Goal: Transaction & Acquisition: Purchase product/service

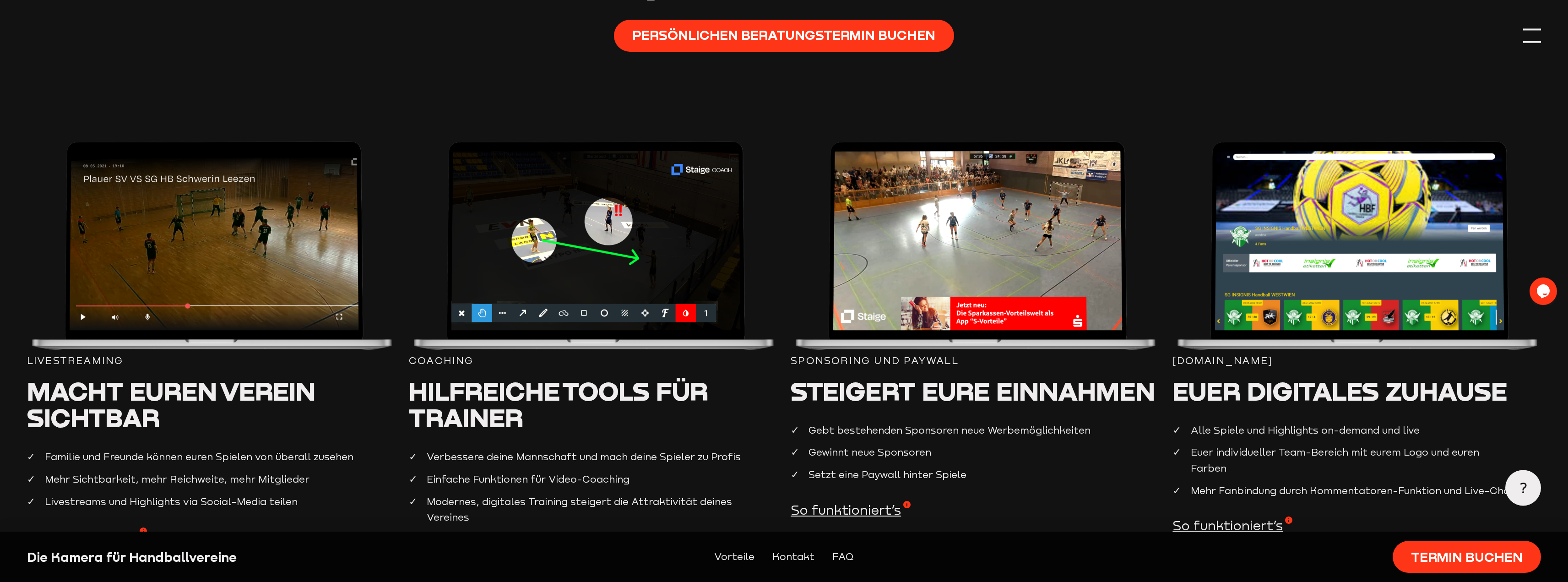
scroll to position [1038, 0]
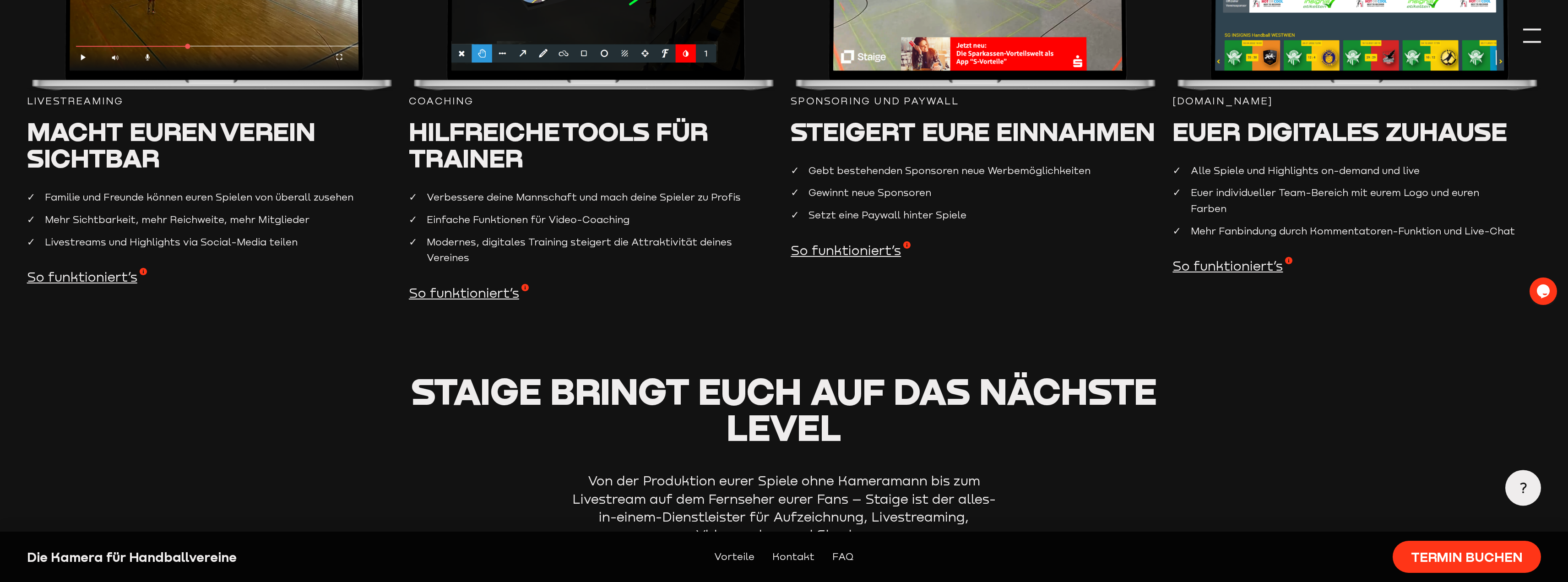
click at [877, 259] on span "So funktioniert’s" at bounding box center [850, 250] width 120 height 18
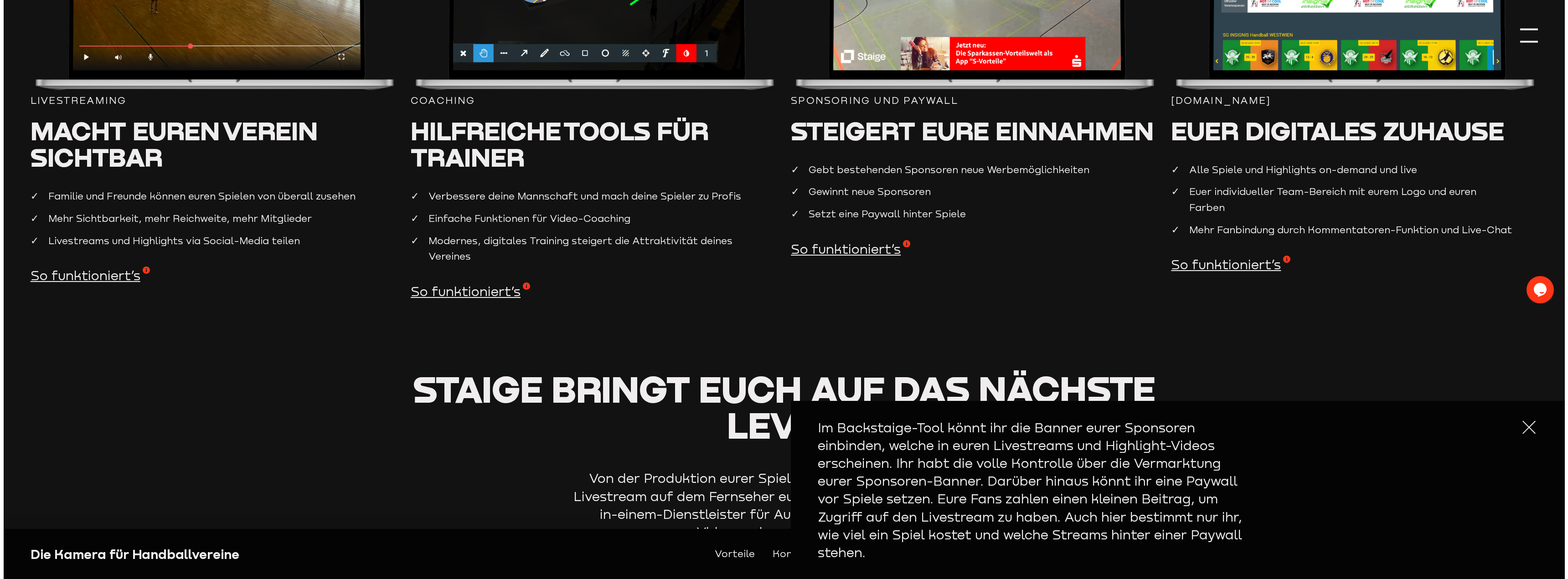
scroll to position [1035, 0]
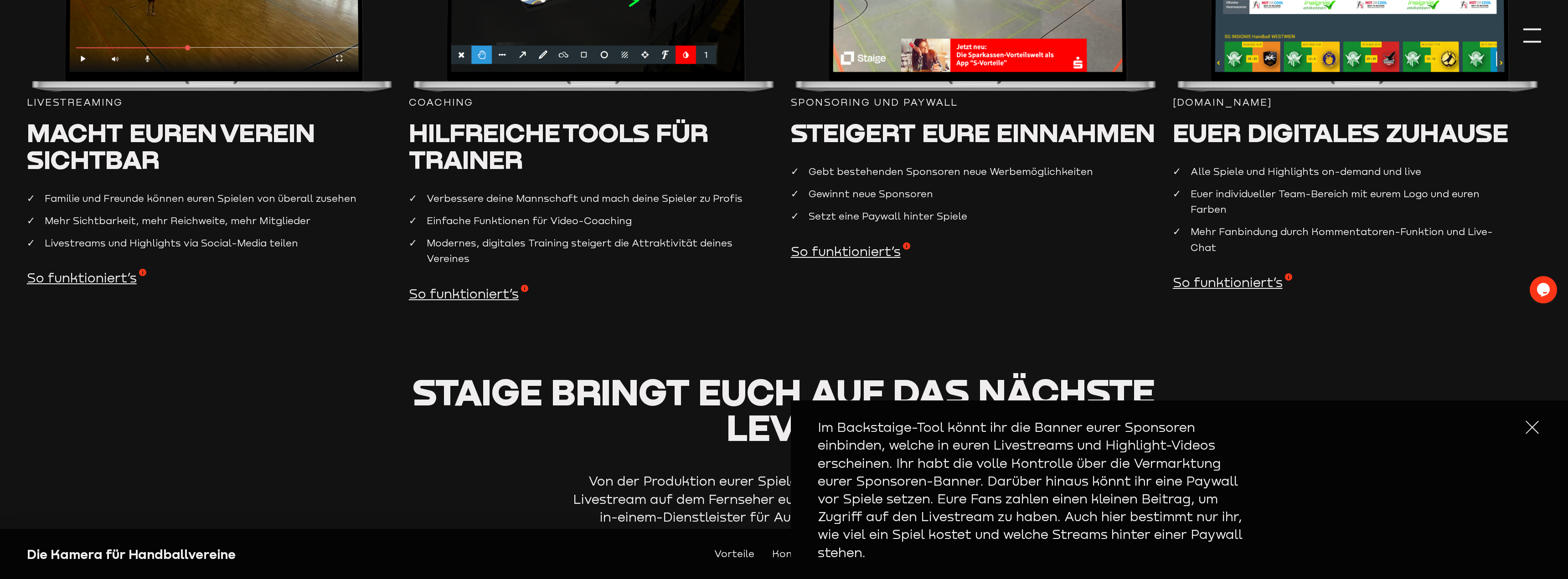
click at [1531, 429] on div at bounding box center [1532, 426] width 18 height 18
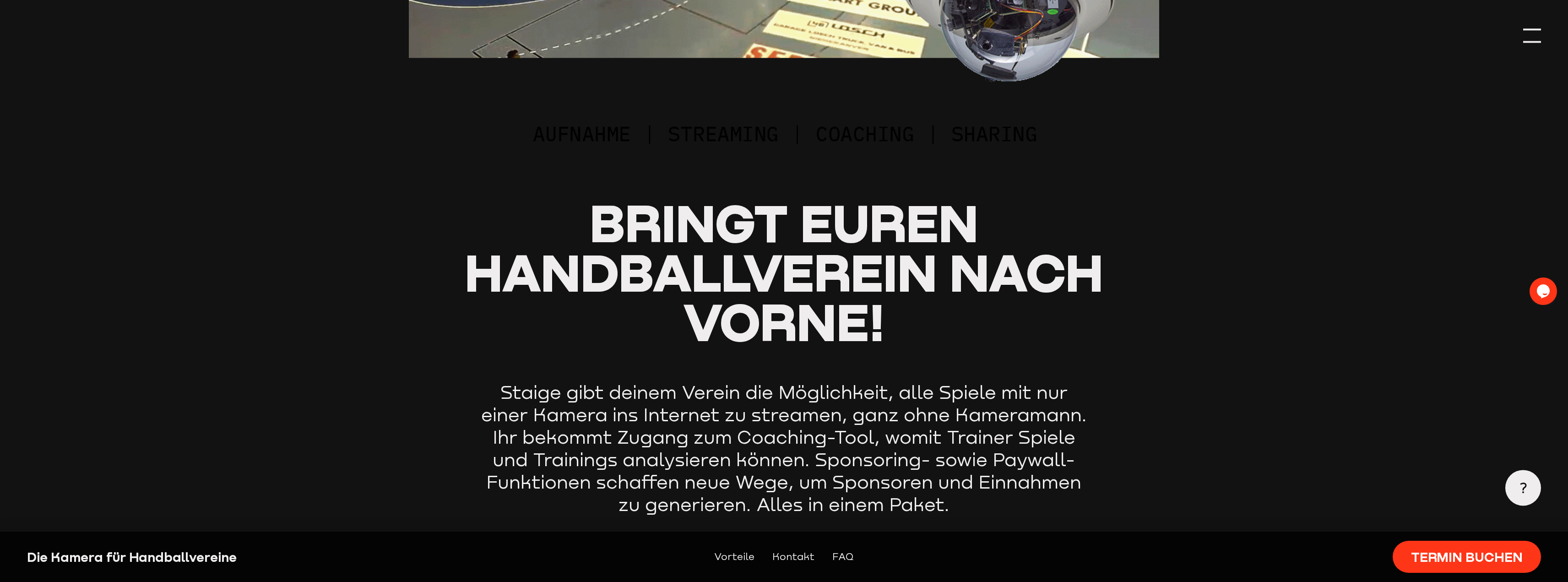
scroll to position [0, 0]
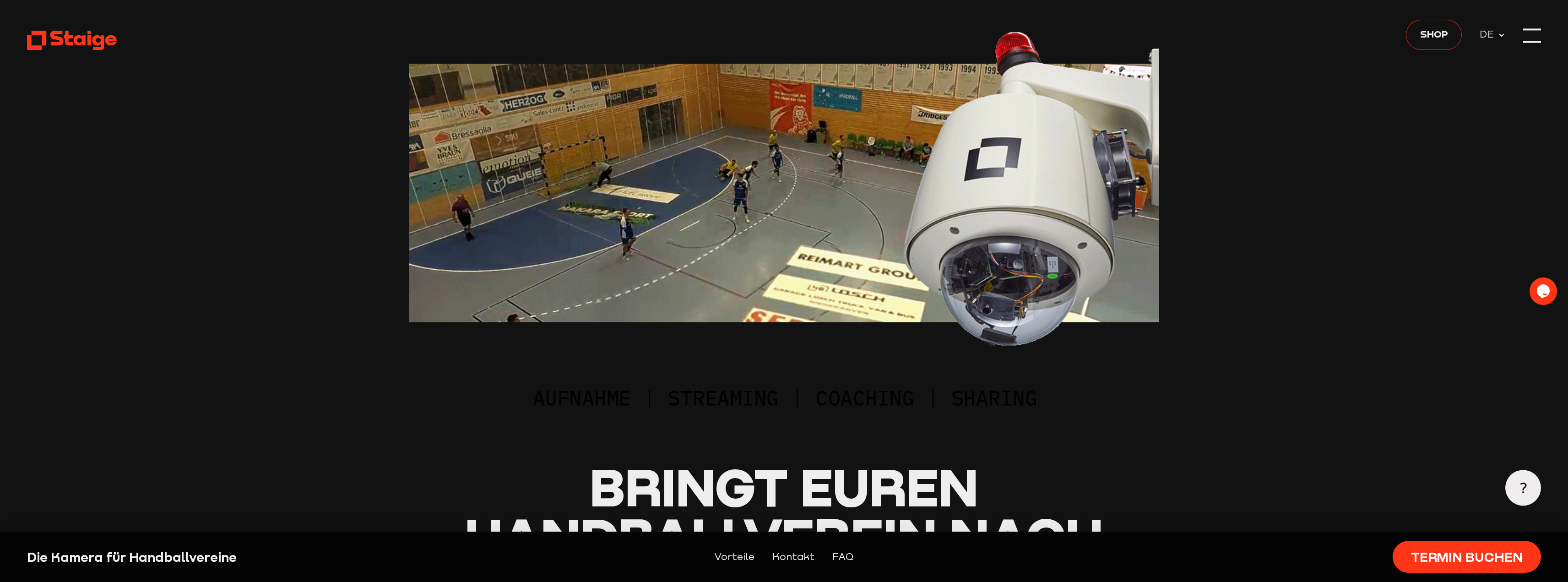
click at [1434, 36] on span "Shop" at bounding box center [1434, 34] width 28 height 15
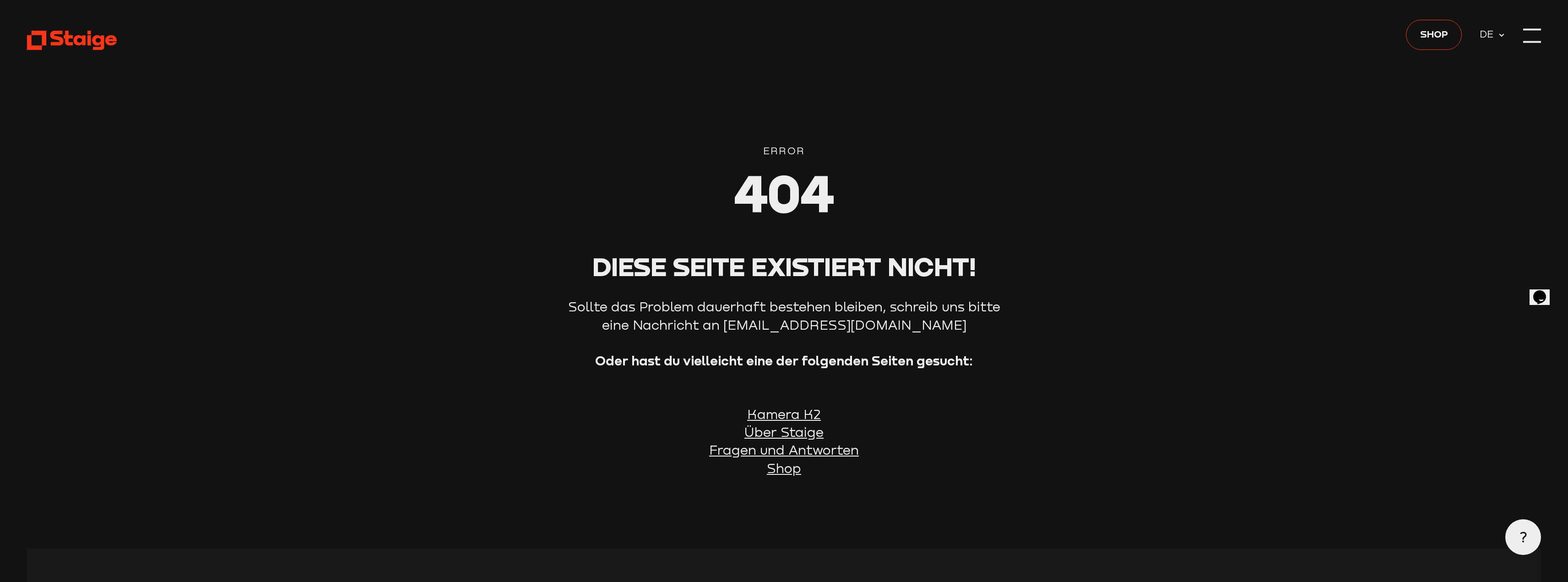
click at [801, 415] on u "Kamera K2" at bounding box center [784, 414] width 74 height 15
click at [1525, 38] on div at bounding box center [1531, 35] width 18 height 18
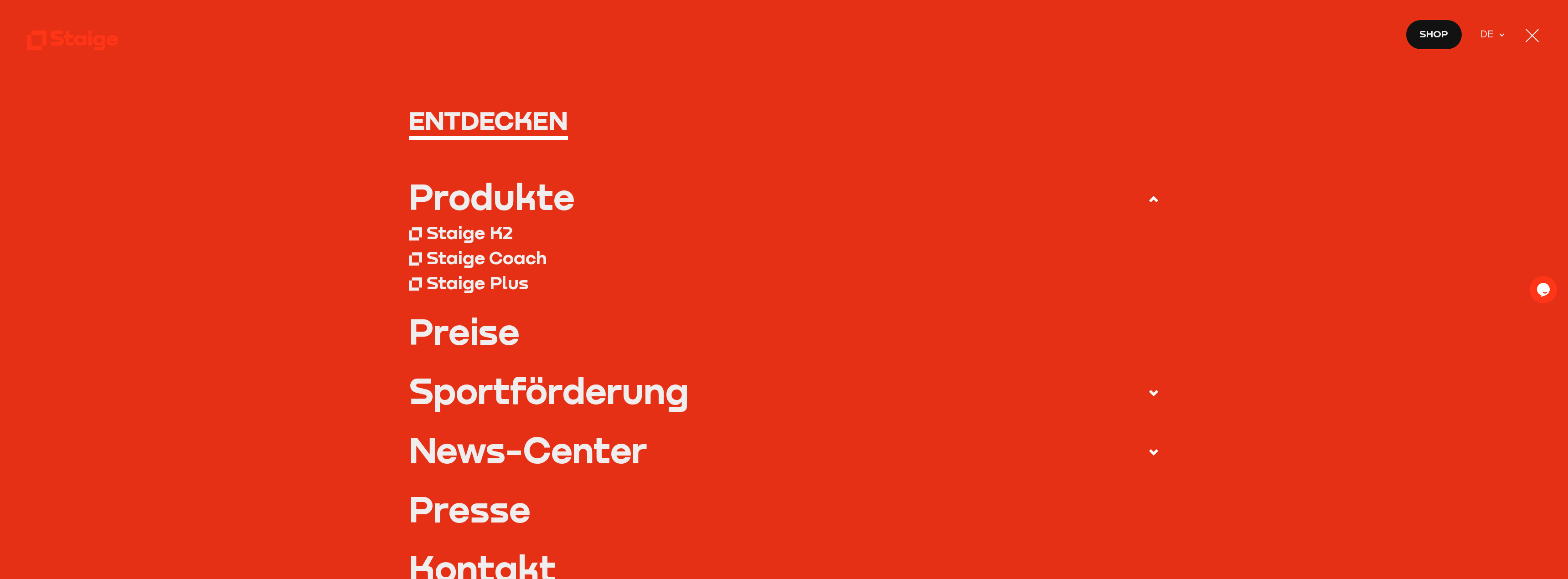
click at [449, 232] on div "Staige K2" at bounding box center [470, 232] width 86 height 23
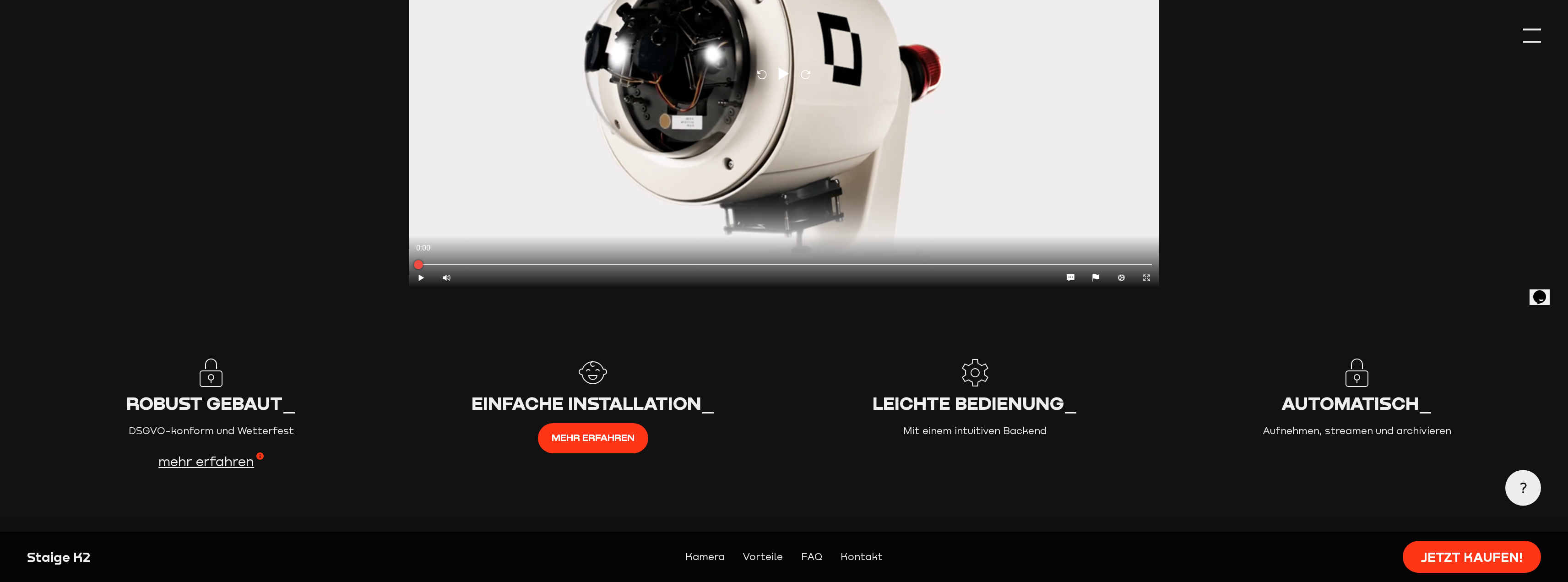
scroll to position [2075, 0]
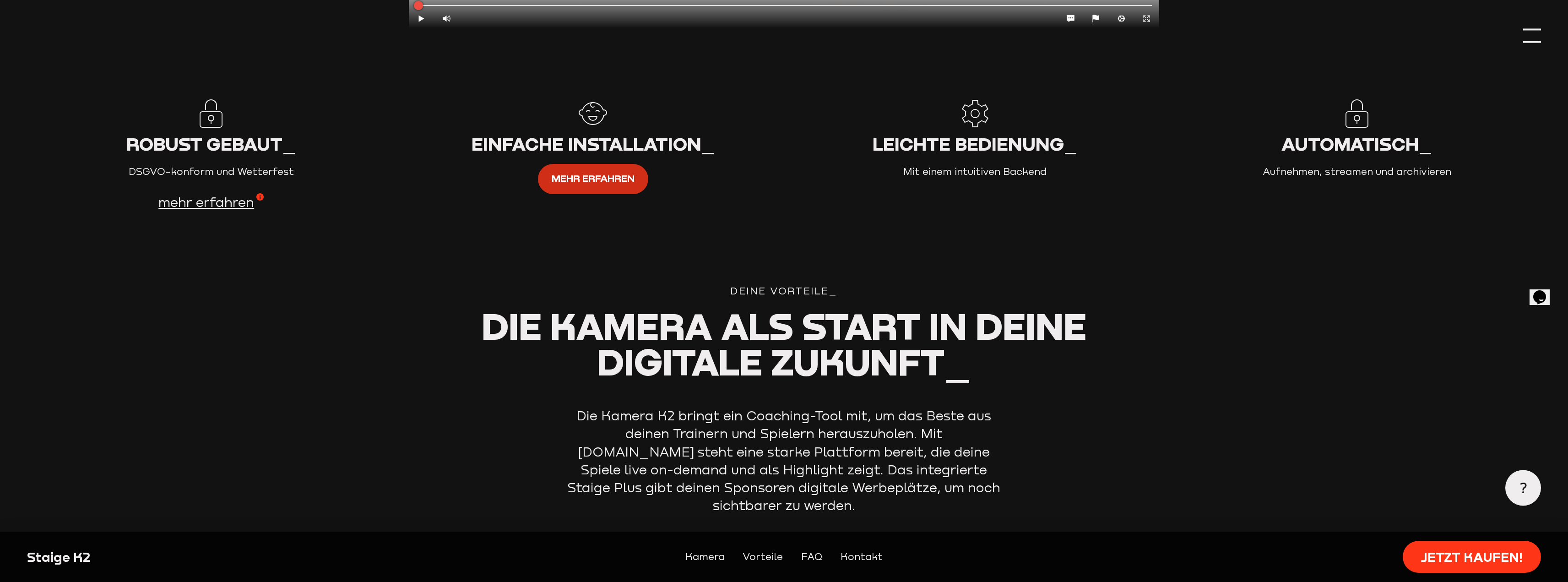
click at [619, 181] on span "mehr erfahren" at bounding box center [593, 178] width 83 height 15
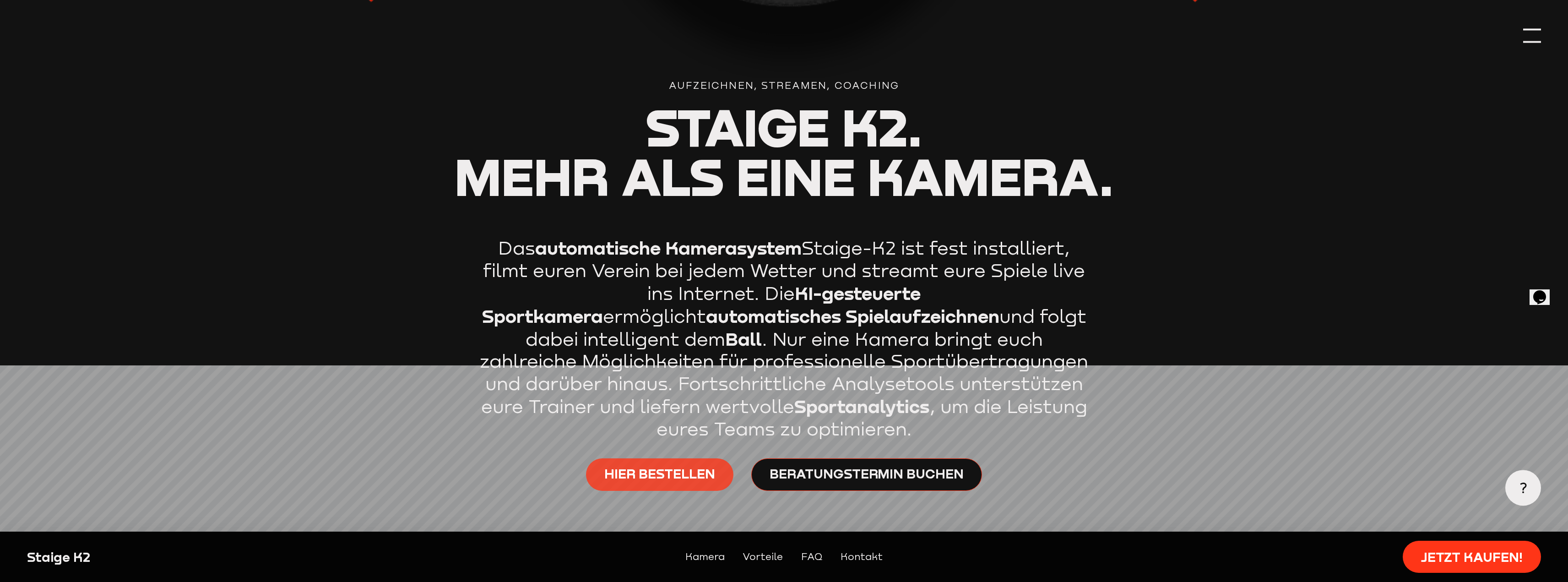
click at [645, 470] on span "Hier bestellen" at bounding box center [659, 473] width 111 height 18
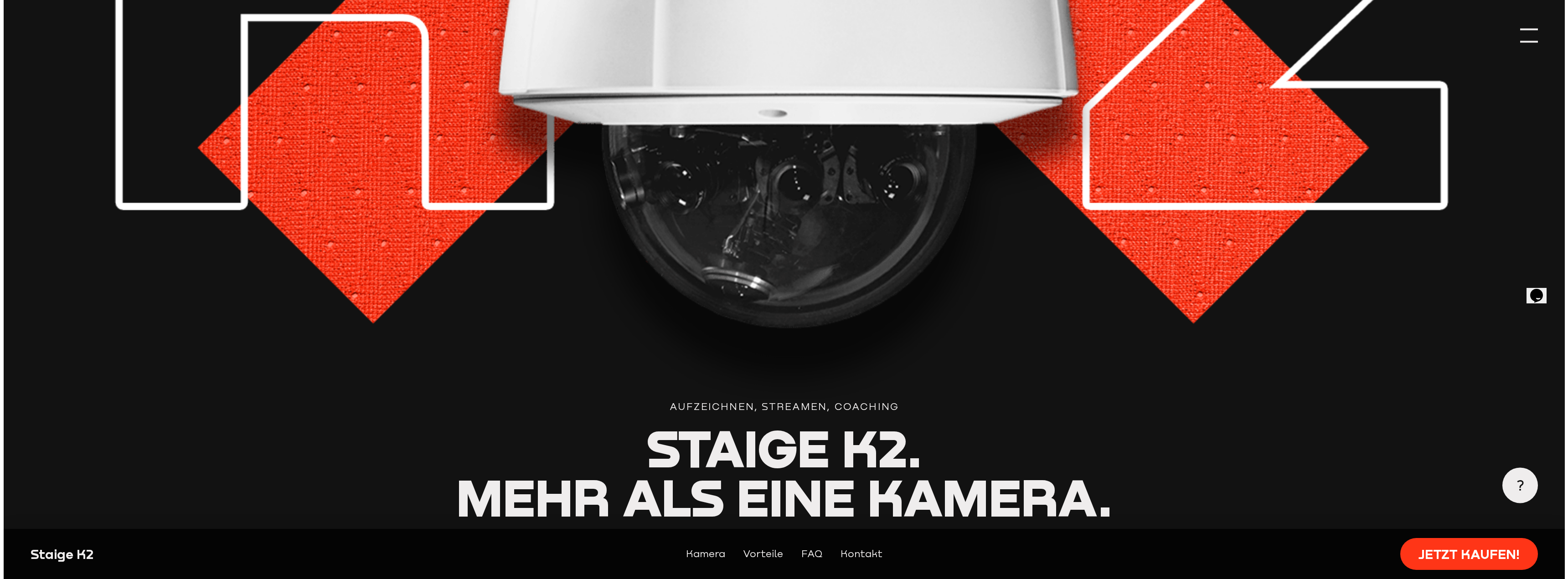
scroll to position [258, 0]
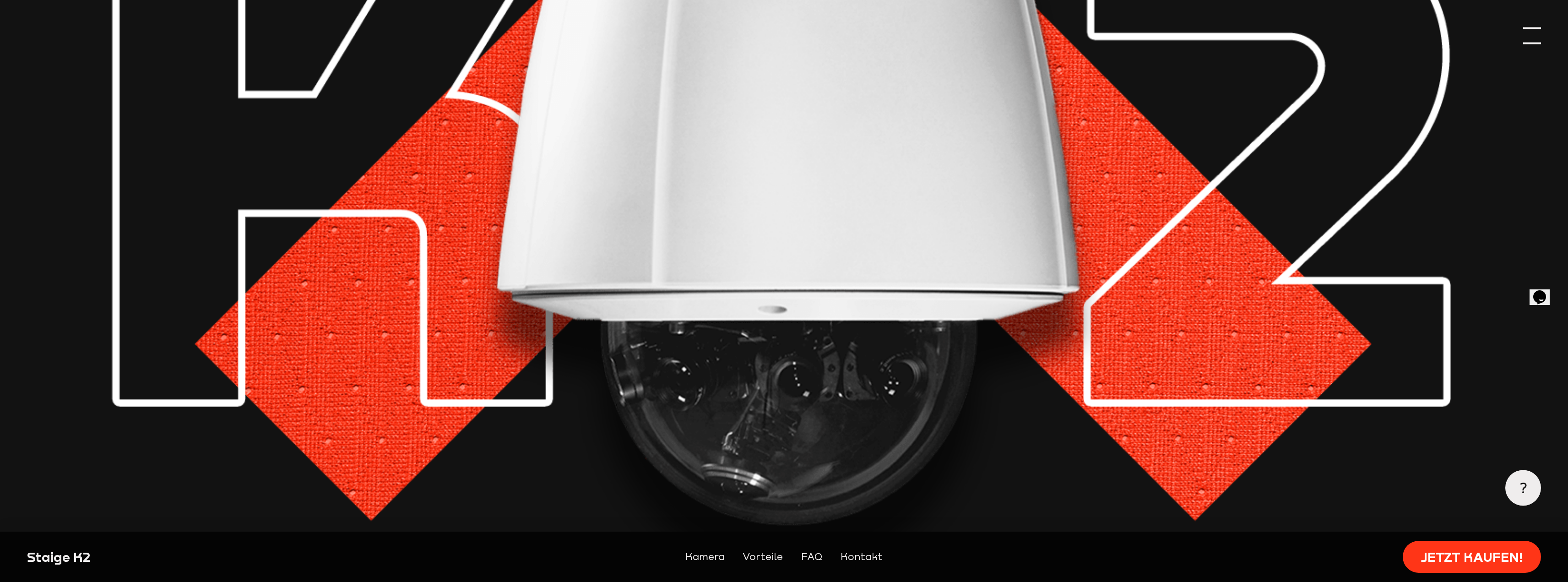
click at [1534, 39] on div at bounding box center [1531, 35] width 18 height 18
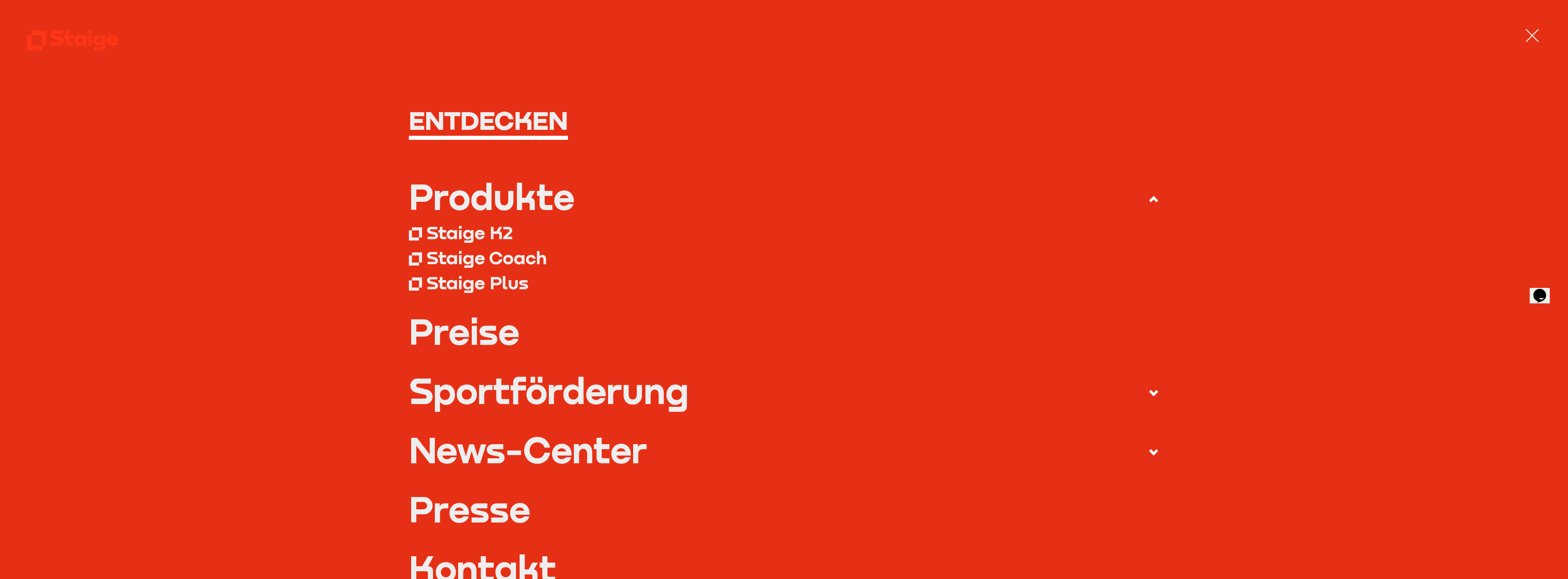
click at [477, 336] on link "Preise" at bounding box center [784, 331] width 751 height 35
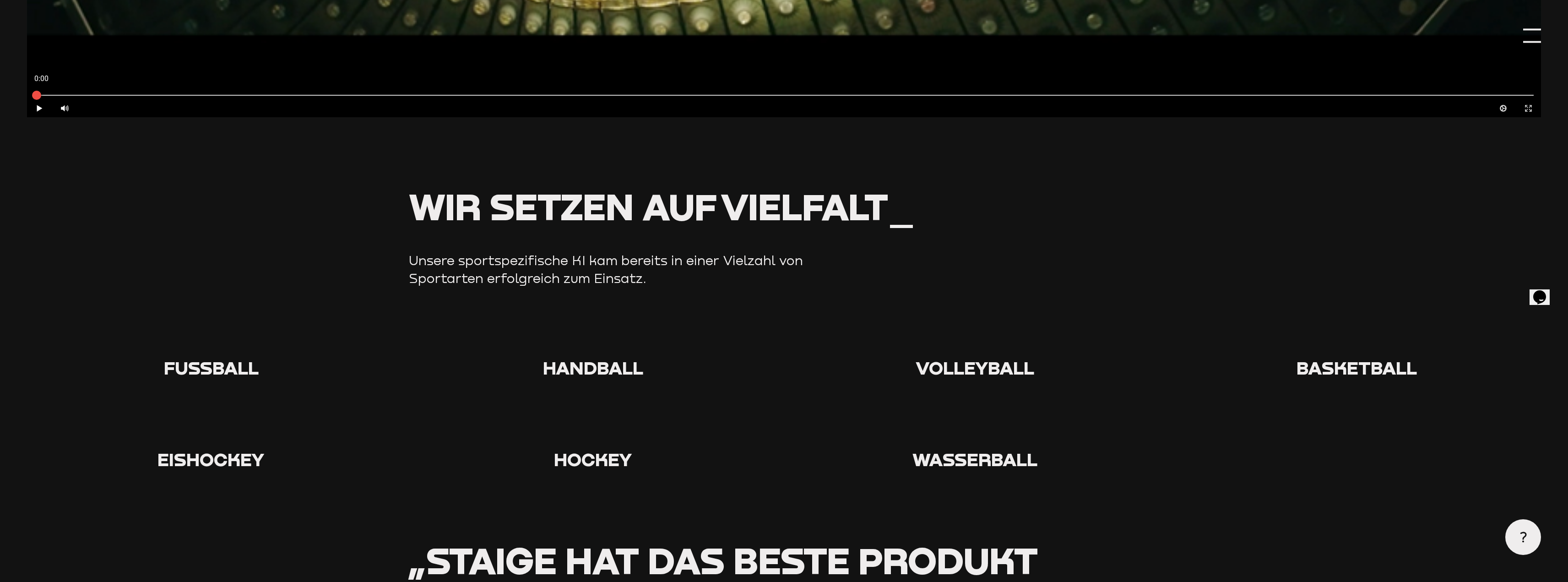
scroll to position [1556, 0]
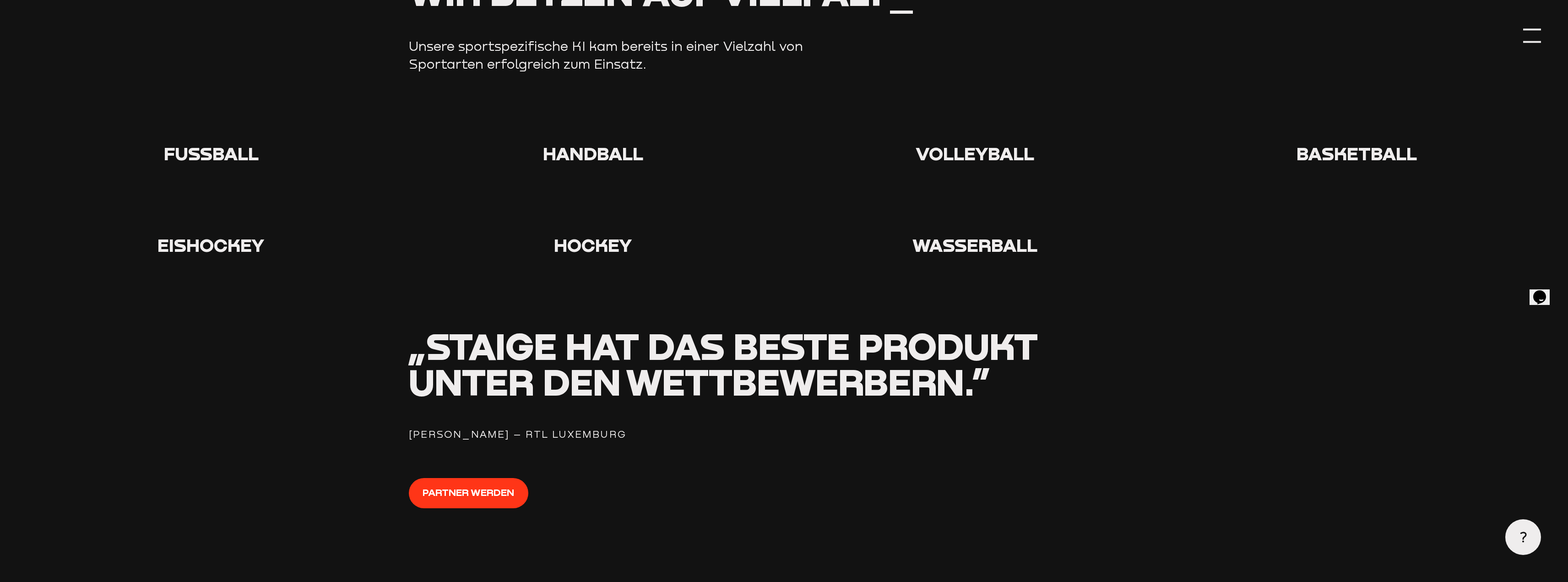
click at [595, 127] on icon at bounding box center [593, 123] width 29 height 29
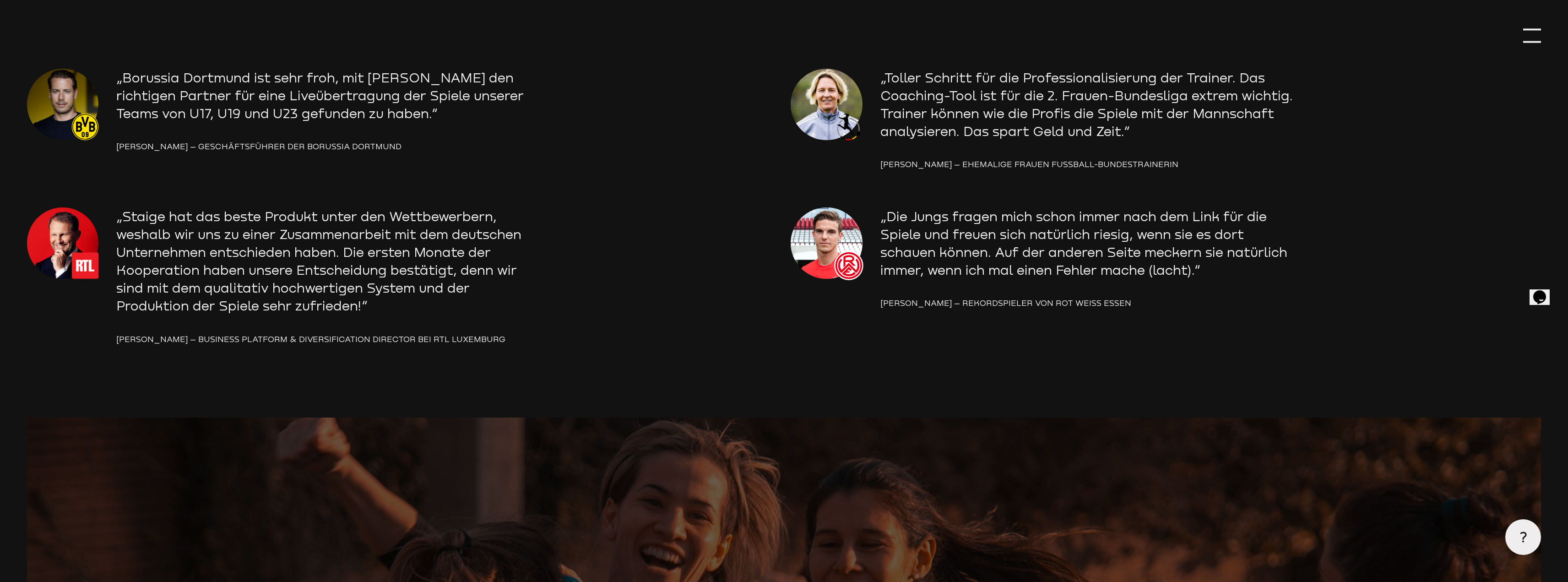
scroll to position [1567, 0]
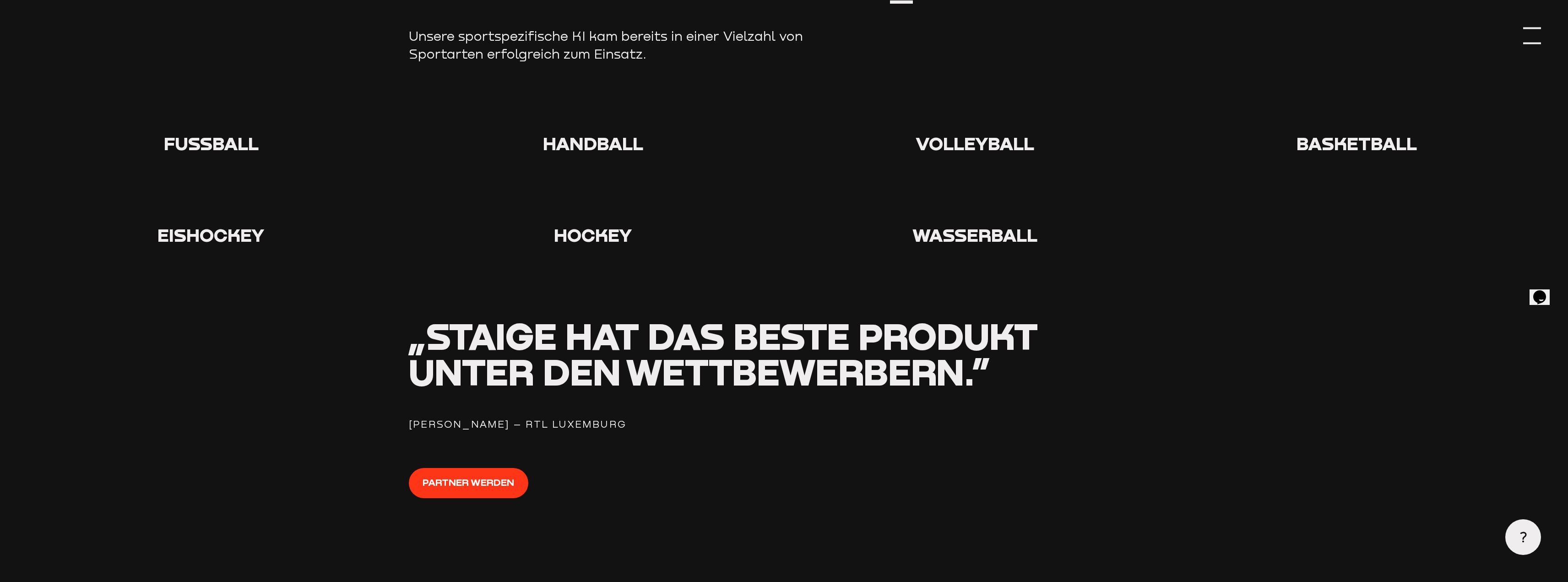
click at [1529, 37] on div at bounding box center [1531, 35] width 18 height 18
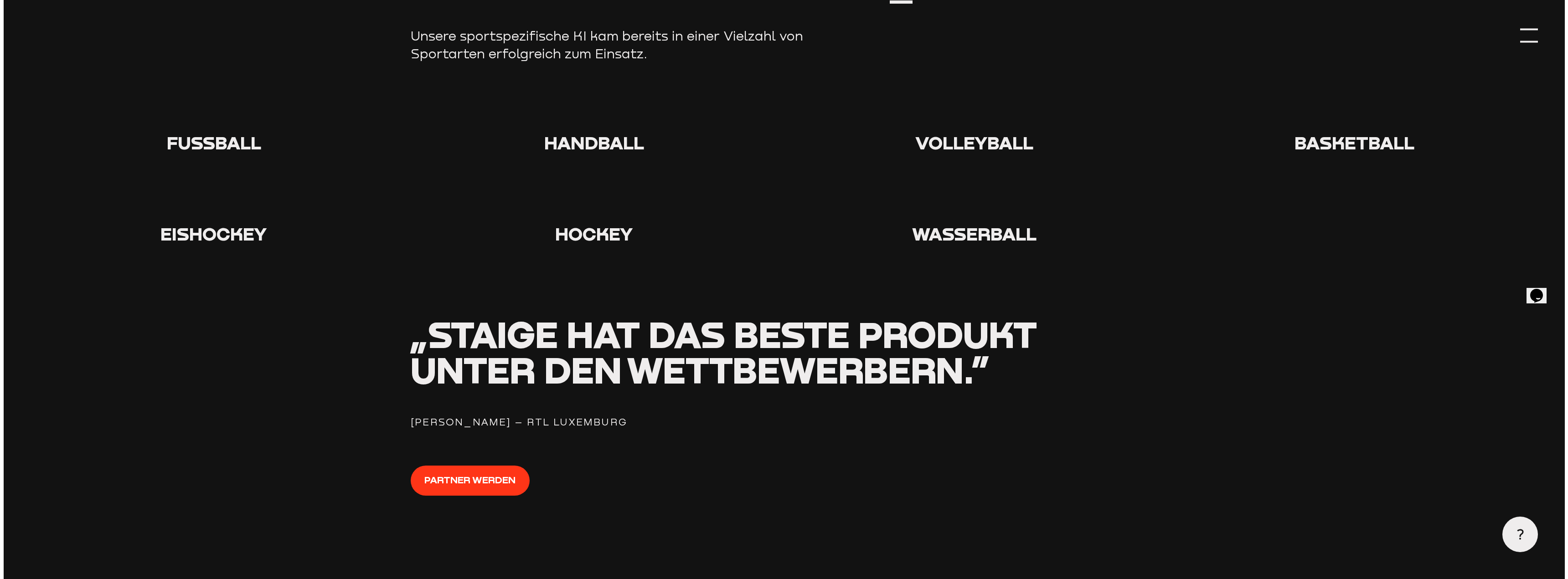
scroll to position [1562, 0]
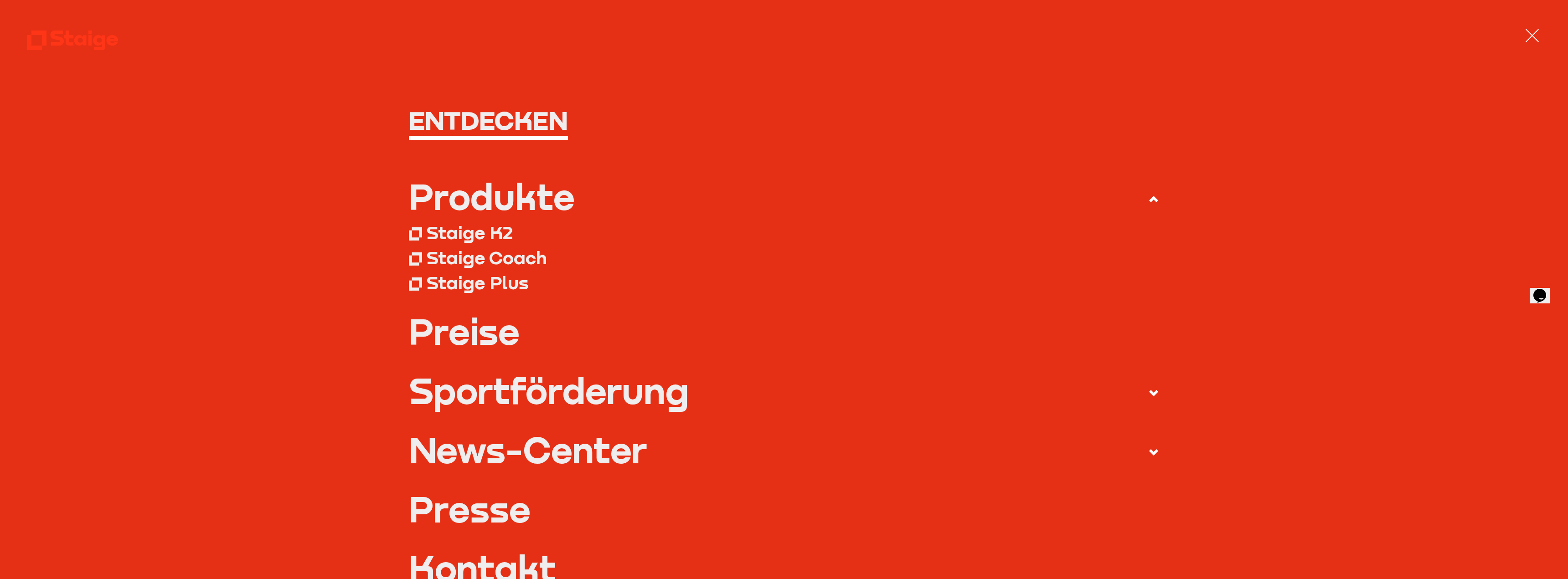
click at [495, 283] on div "Staige Plus" at bounding box center [477, 282] width 102 height 23
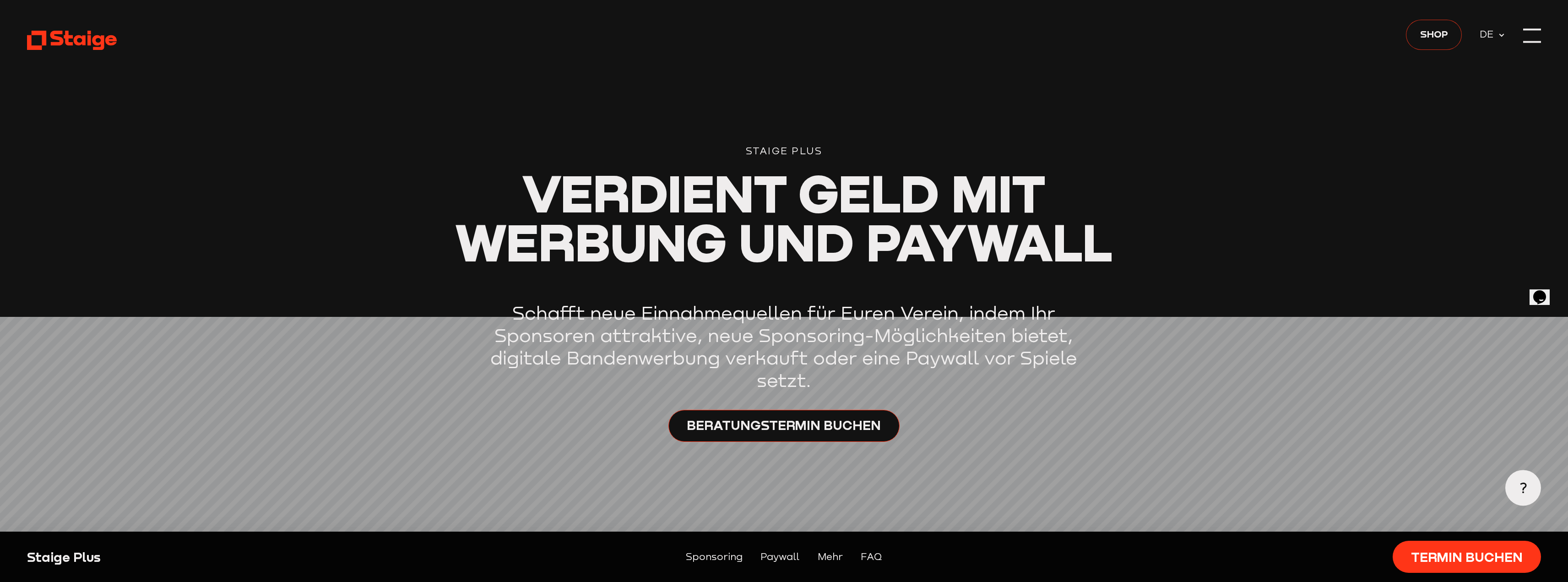
click at [1437, 37] on span "Shop" at bounding box center [1434, 34] width 28 height 15
